Goal: Task Accomplishment & Management: Use online tool/utility

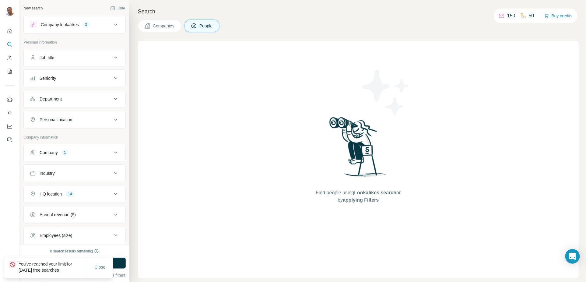
click at [163, 27] on span "Companies" at bounding box center [164, 26] width 22 height 6
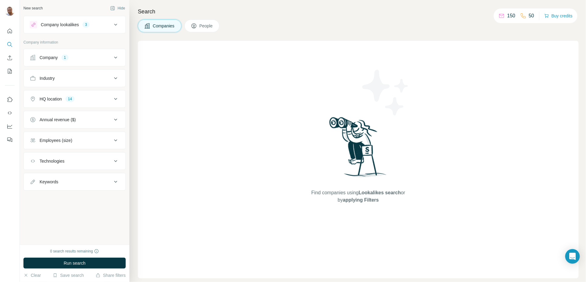
click at [168, 26] on span "Companies" at bounding box center [164, 26] width 22 height 6
click at [62, 25] on div "Company lookalikes" at bounding box center [60, 25] width 38 height 6
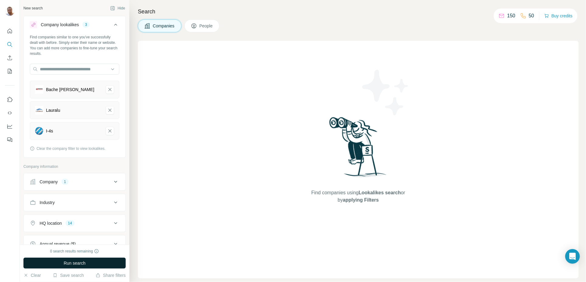
click at [87, 265] on button "Run search" at bounding box center [74, 263] width 102 height 11
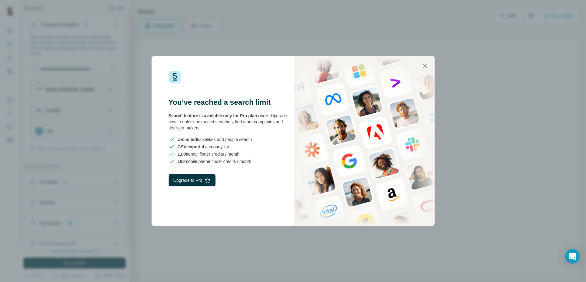
click at [190, 242] on div "You’ve reached a search limit Search feature is available only for Pro plan use…" at bounding box center [293, 141] width 586 height 282
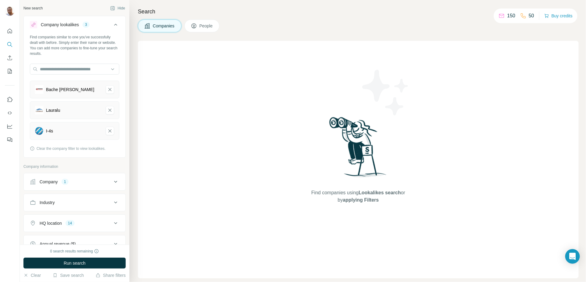
click at [510, 16] on p "150" at bounding box center [511, 15] width 8 height 7
click at [542, 16] on div "150 50 Buy credits" at bounding box center [536, 16] width 84 height 15
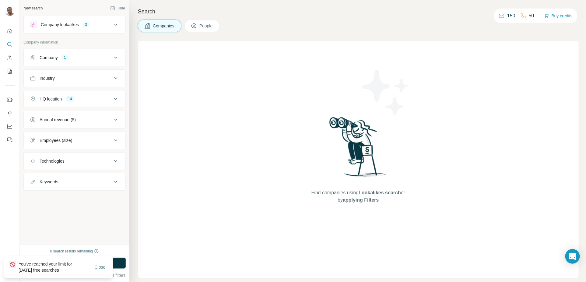
click at [100, 267] on span "Close" at bounding box center [100, 267] width 11 height 6
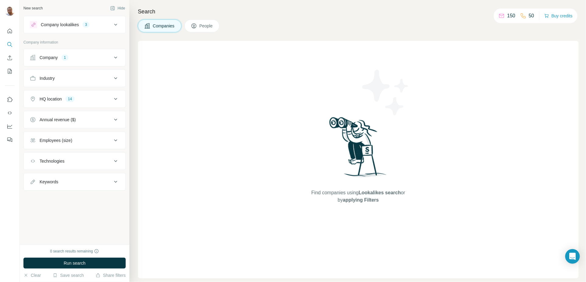
click at [165, 26] on span "Companies" at bounding box center [164, 26] width 22 height 6
click at [54, 57] on div "Company" at bounding box center [49, 57] width 18 height 6
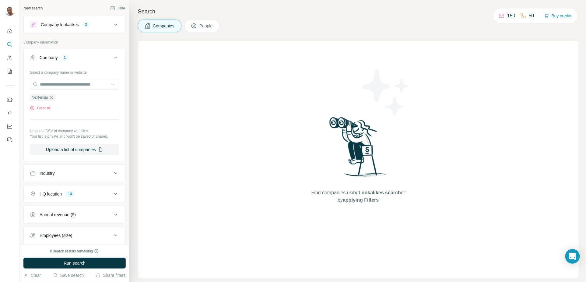
click at [54, 57] on div "Company" at bounding box center [49, 57] width 18 height 6
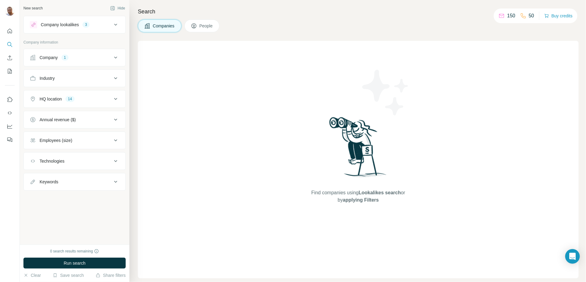
click at [69, 23] on div "Company lookalikes" at bounding box center [60, 25] width 38 height 6
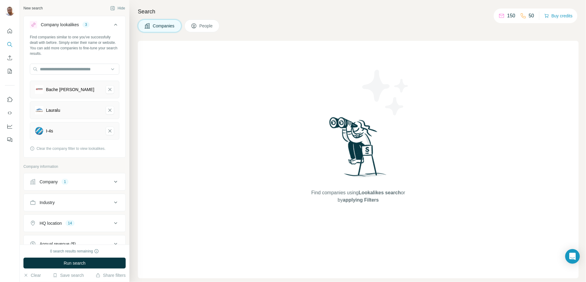
click at [68, 23] on div "Company lookalikes" at bounding box center [60, 25] width 38 height 6
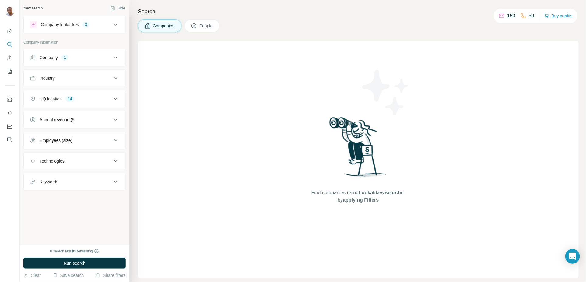
click at [53, 55] on div "Company" at bounding box center [49, 57] width 18 height 6
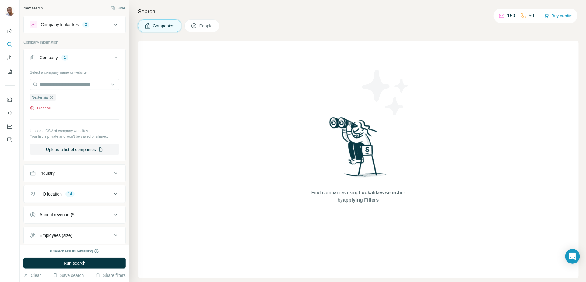
click at [31, 107] on icon "button" at bounding box center [32, 108] width 5 height 5
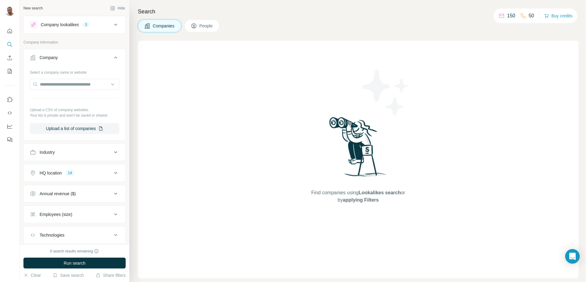
click at [83, 175] on button "HQ location 14" at bounding box center [75, 173] width 102 height 15
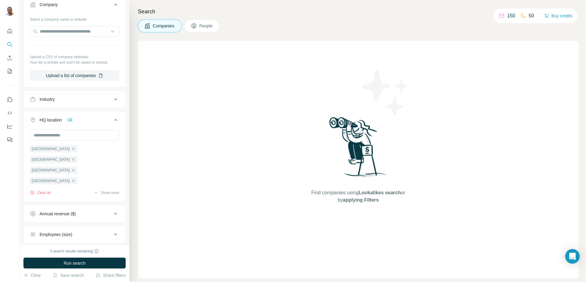
scroll to position [91, 0]
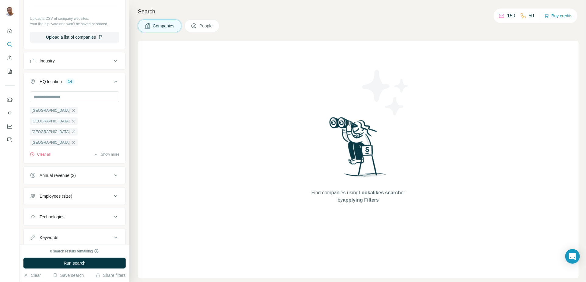
click at [203, 23] on span "People" at bounding box center [206, 26] width 14 height 6
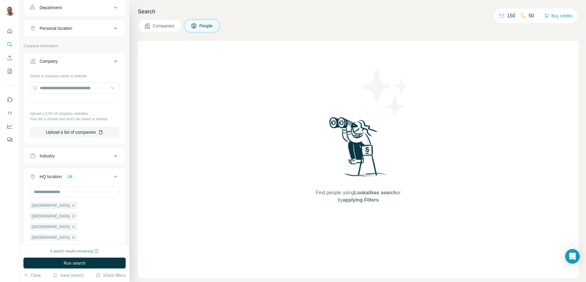
scroll to position [186, 0]
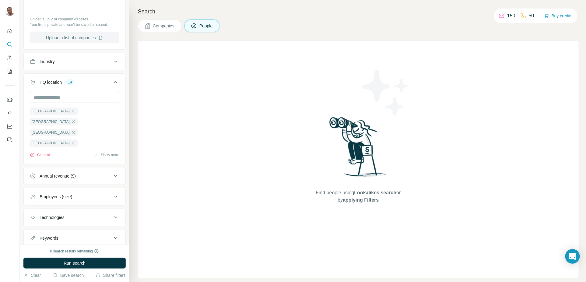
click at [76, 37] on button "Upload a list of companies" at bounding box center [74, 37] width 89 height 11
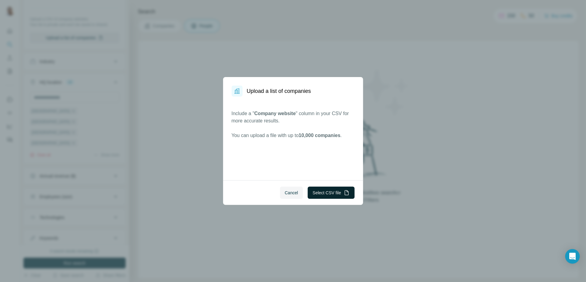
click at [325, 192] on button "Select CSV file" at bounding box center [331, 193] width 47 height 12
click at [293, 187] on button "Cancel" at bounding box center [291, 193] width 23 height 12
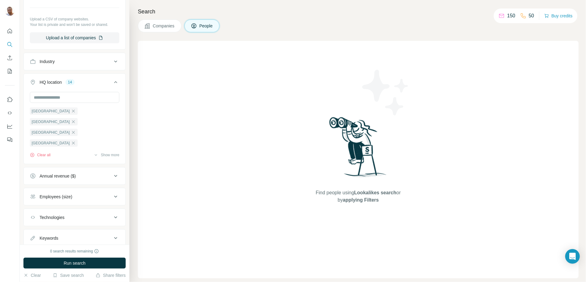
click at [166, 23] on span "Companies" at bounding box center [164, 26] width 22 height 6
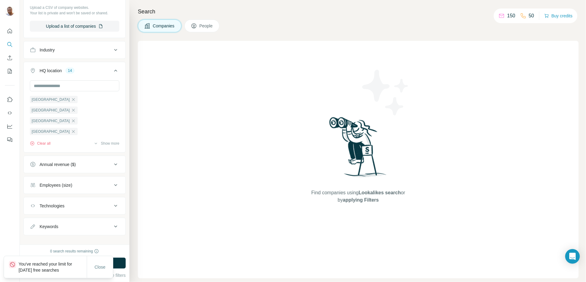
scroll to position [108, 0]
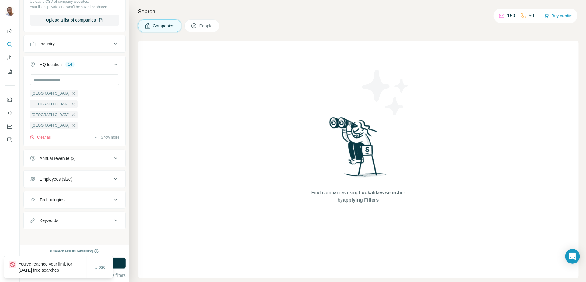
click at [100, 267] on span "Close" at bounding box center [100, 267] width 11 height 6
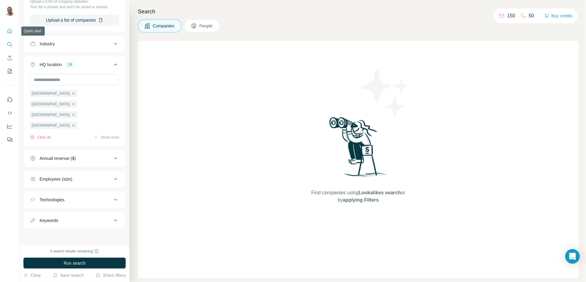
click at [9, 31] on icon "Quick start" at bounding box center [10, 31] width 6 height 6
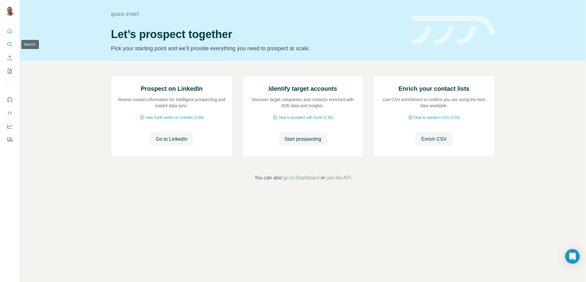
click at [11, 47] on button "Search" at bounding box center [10, 44] width 10 height 11
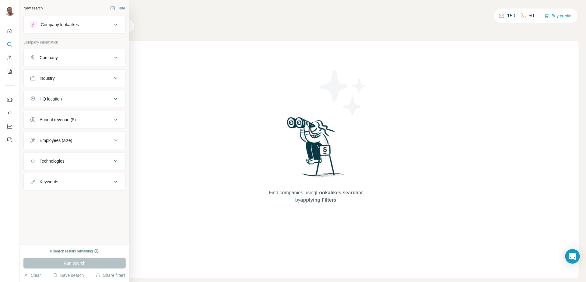
click at [86, 27] on div "Company lookalikes" at bounding box center [71, 24] width 82 height 7
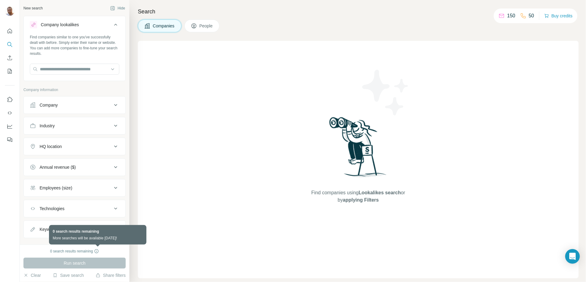
click at [97, 252] on icon at bounding box center [96, 251] width 0 height 2
click at [97, 252] on icon at bounding box center [96, 251] width 5 height 5
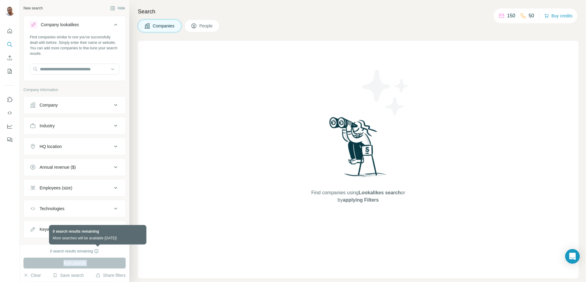
click at [97, 252] on icon at bounding box center [96, 251] width 5 height 5
click at [109, 263] on div "0 search results remaining Run search Clear Save search Share filters" at bounding box center [75, 262] width 110 height 37
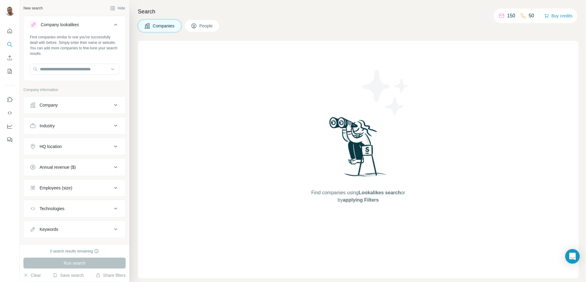
click at [115, 255] on div "0 search results remaining Run search Clear Save search Share filters" at bounding box center [75, 262] width 110 height 37
